Goal: Transaction & Acquisition: Purchase product/service

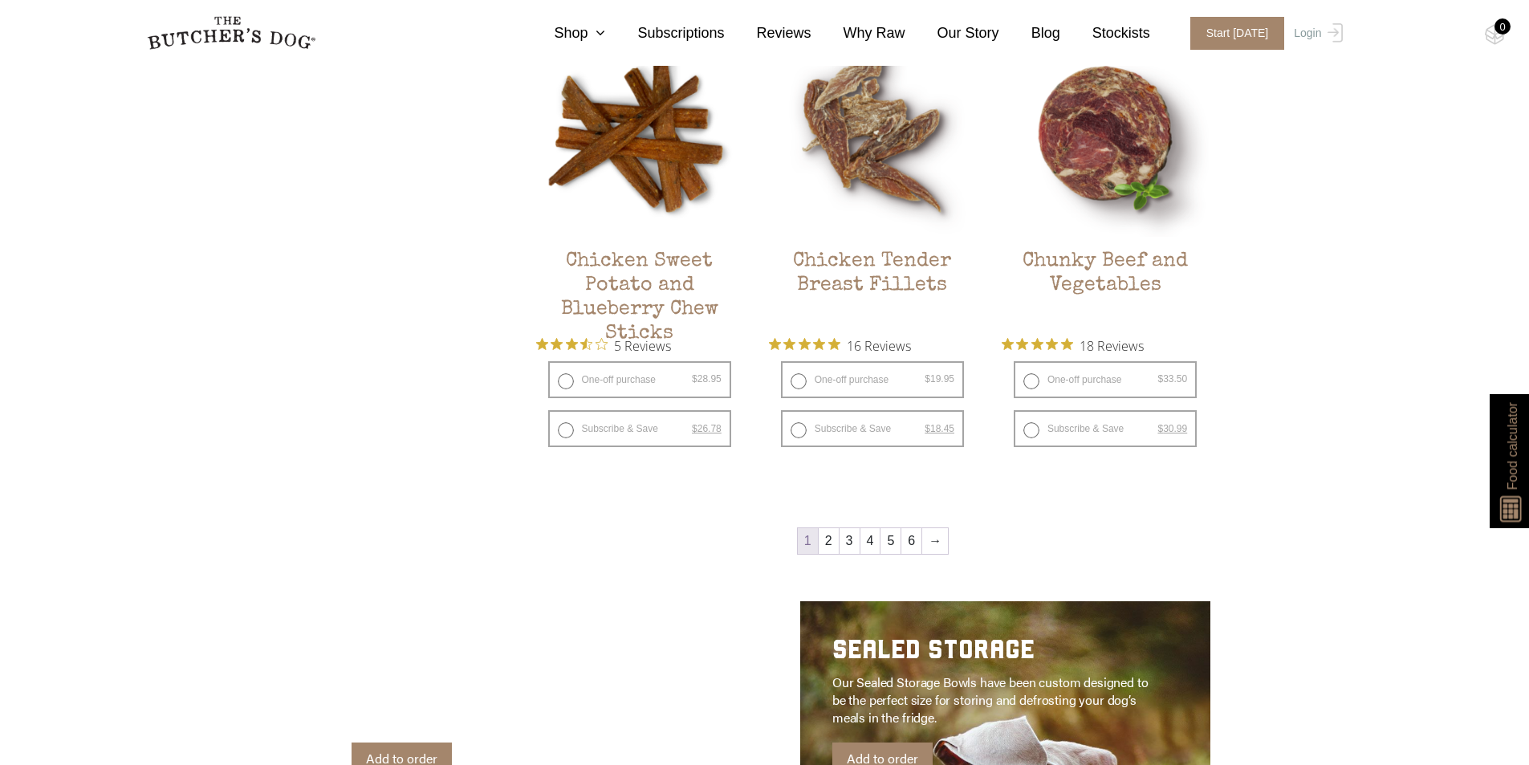
scroll to position [2489, 0]
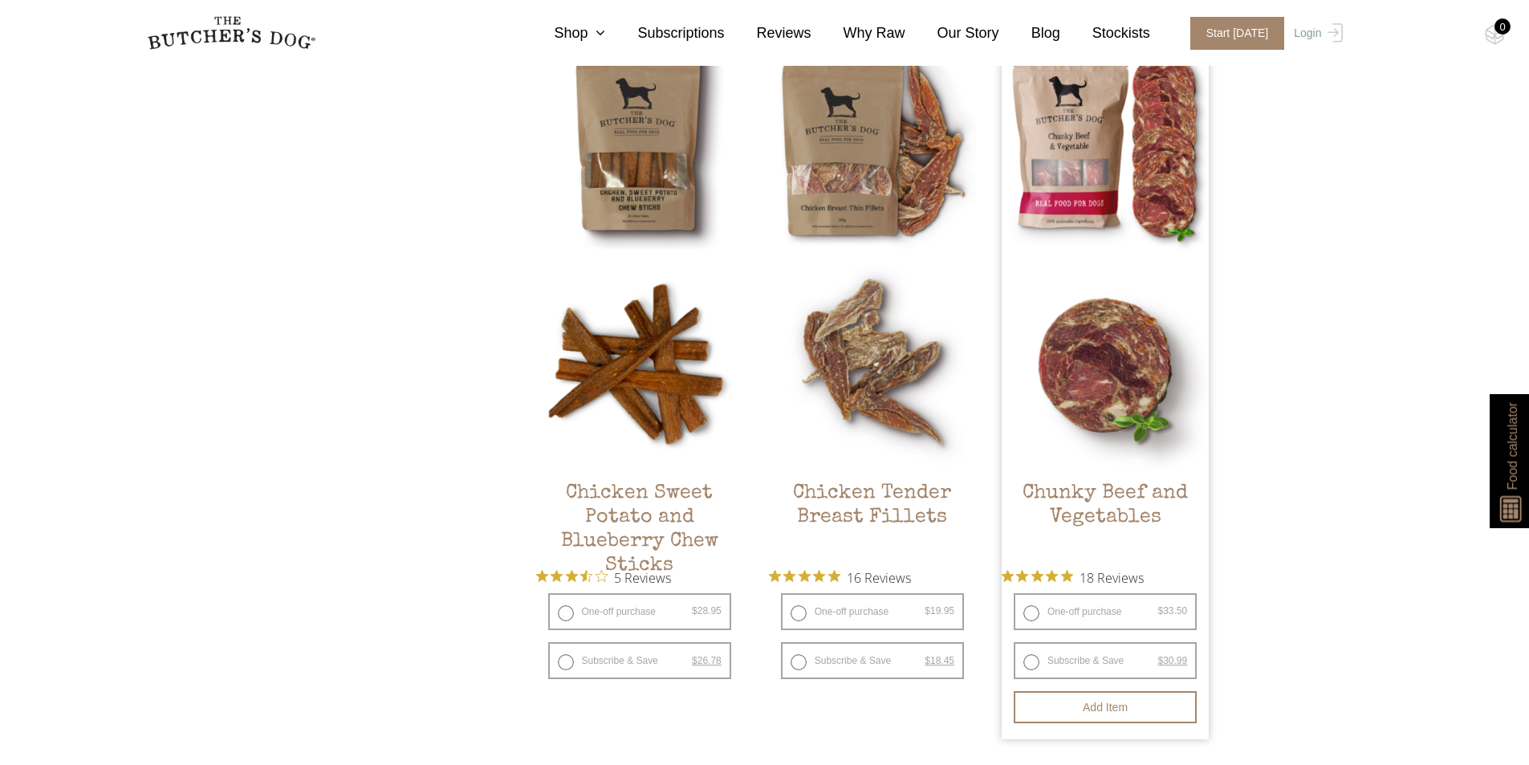
click at [1125, 349] on img at bounding box center [1105, 365] width 207 height 207
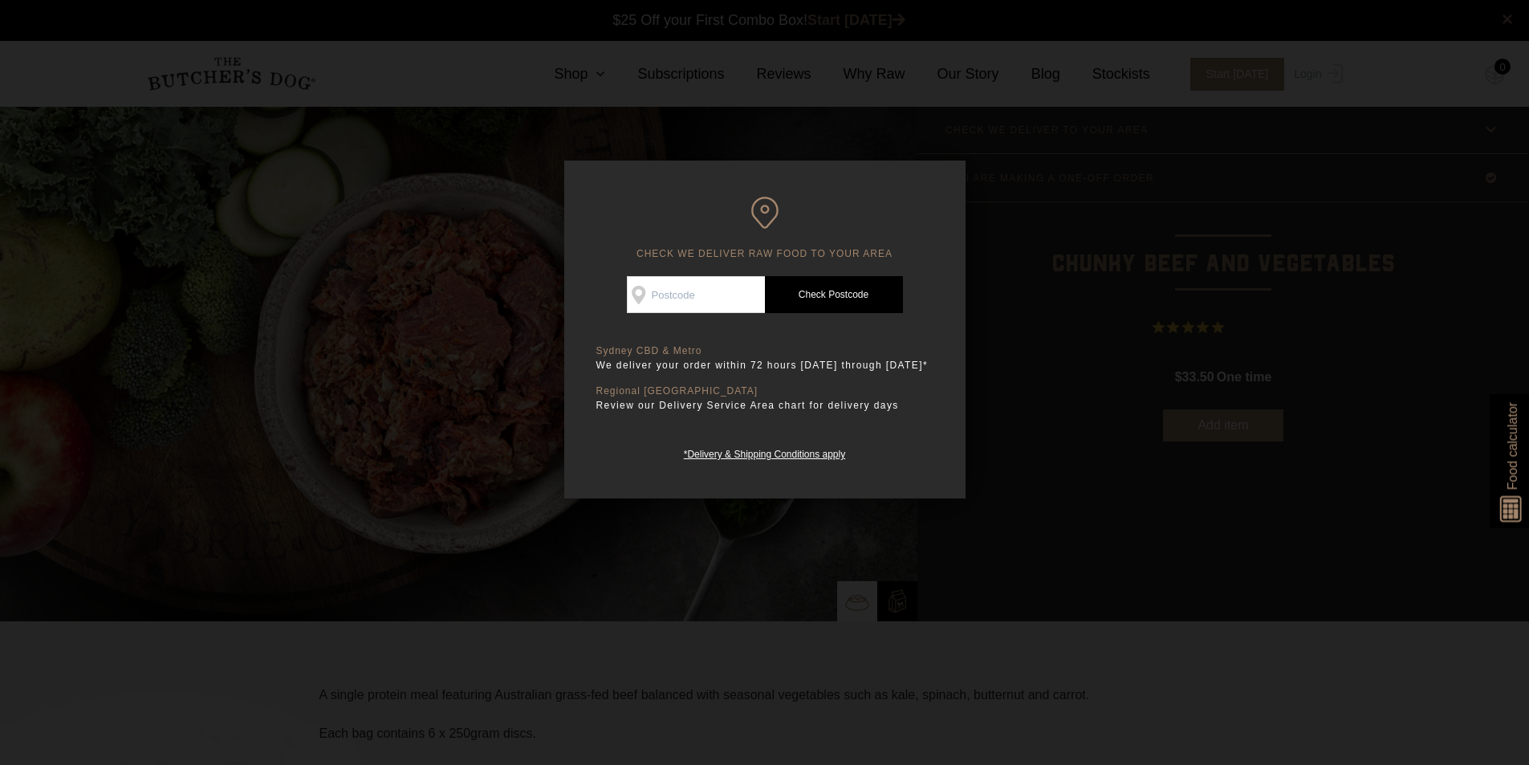
click at [738, 291] on input "Check Availability At" at bounding box center [696, 294] width 138 height 37
type input "2000"
click at [837, 287] on link "Check Postcode" at bounding box center [834, 294] width 138 height 37
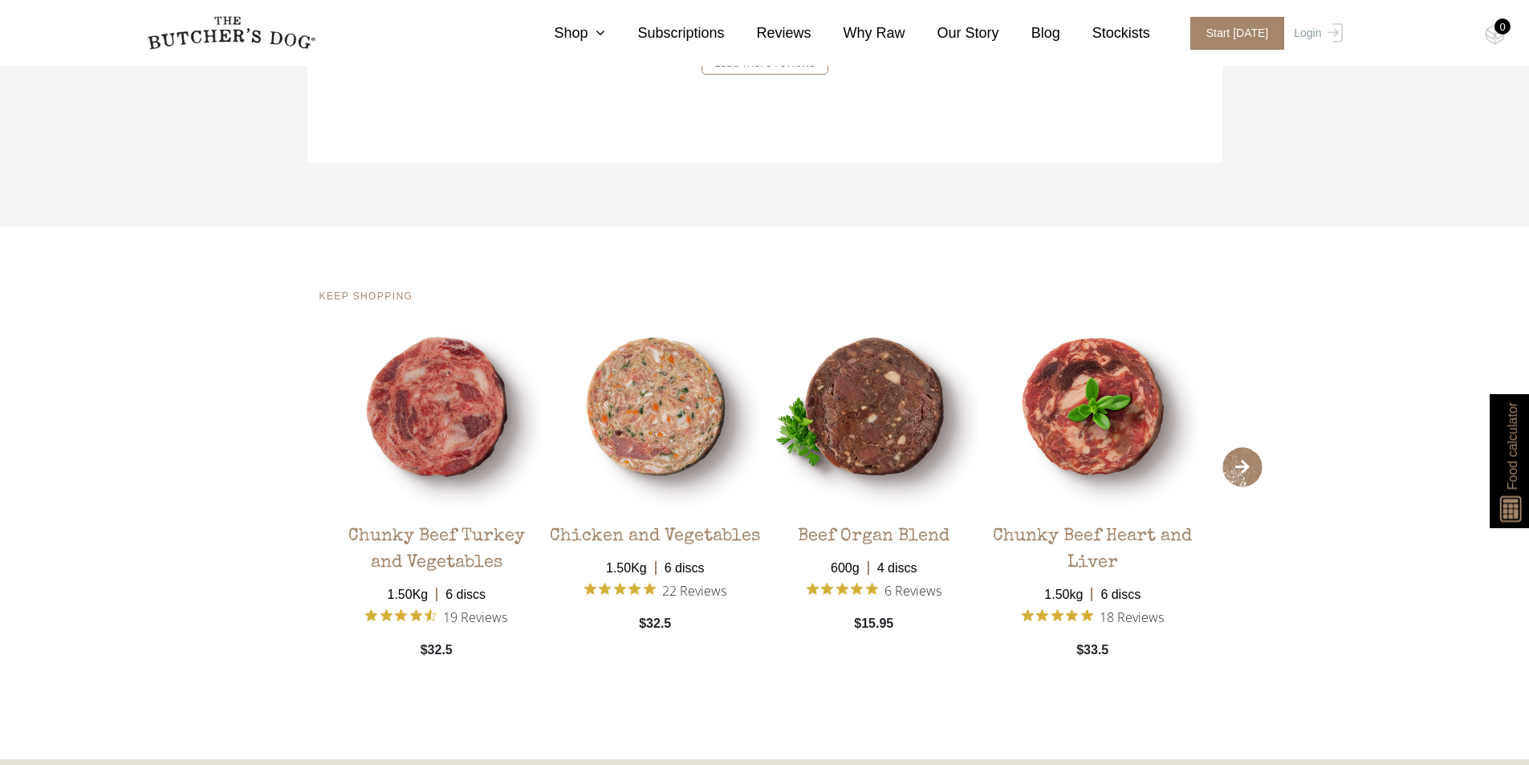
scroll to position [2855, 0]
